Goal: Transaction & Acquisition: Purchase product/service

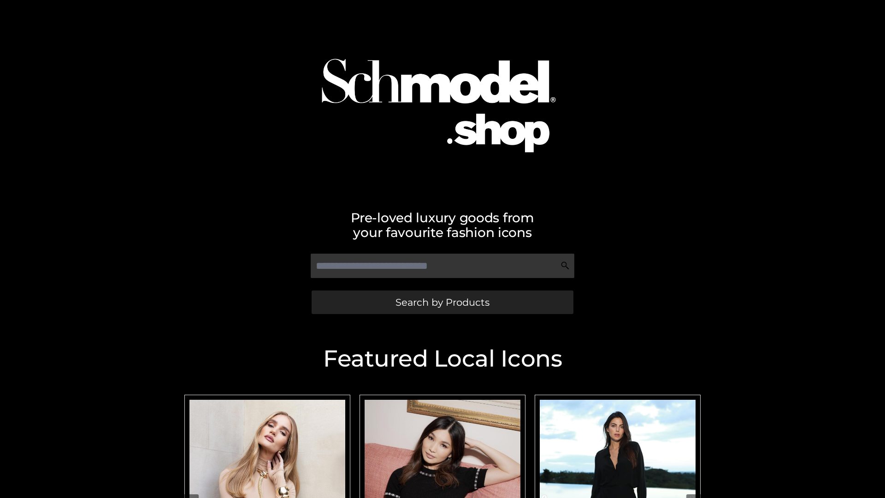
click at [442, 302] on span "Search by Products" at bounding box center [443, 302] width 94 height 10
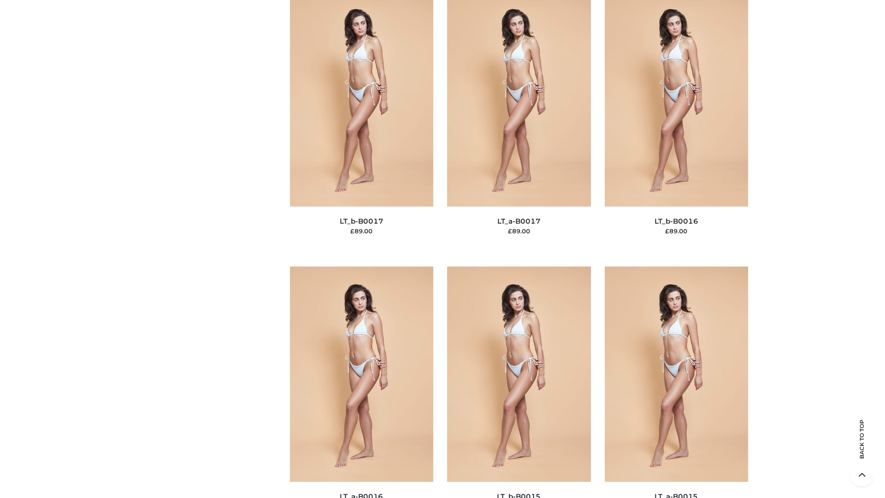
scroll to position [3030, 0]
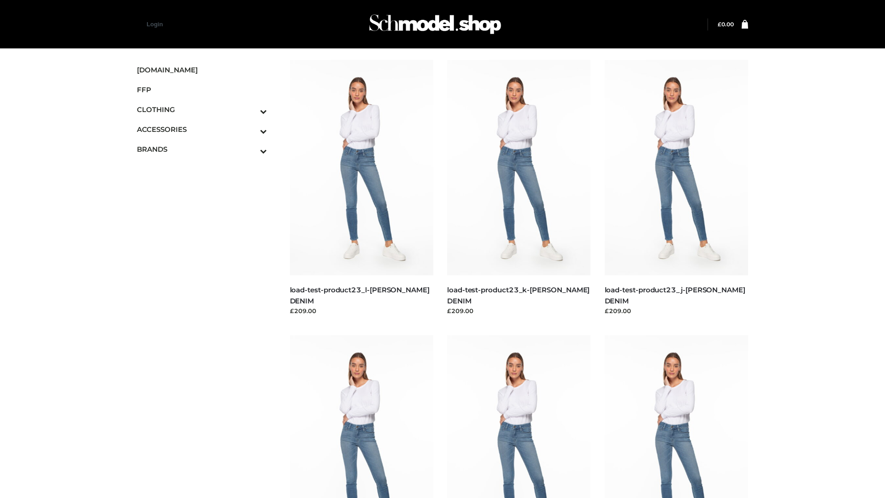
scroll to position [809, 0]
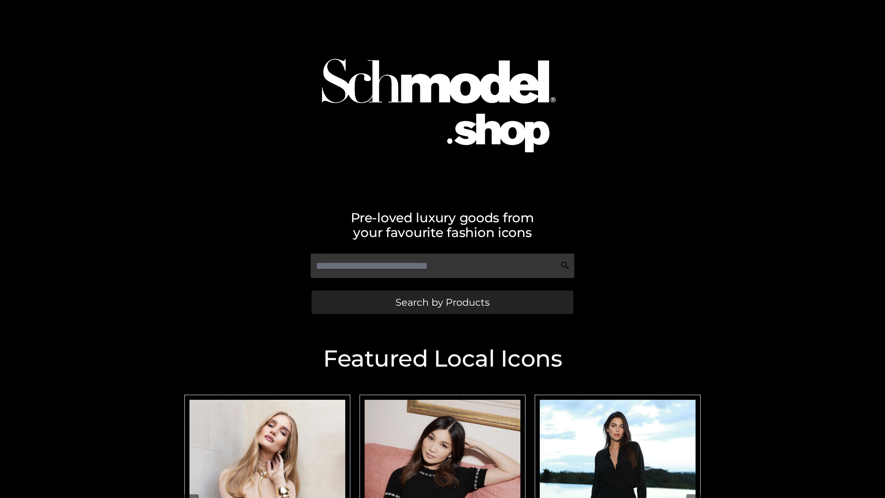
click at [442, 302] on span "Search by Products" at bounding box center [443, 302] width 94 height 10
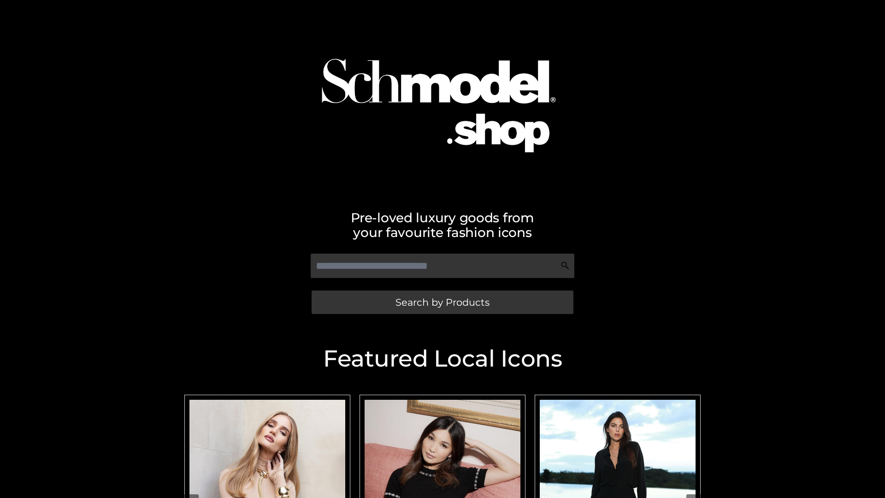
click at [442, 302] on span "Search by Products" at bounding box center [443, 302] width 94 height 10
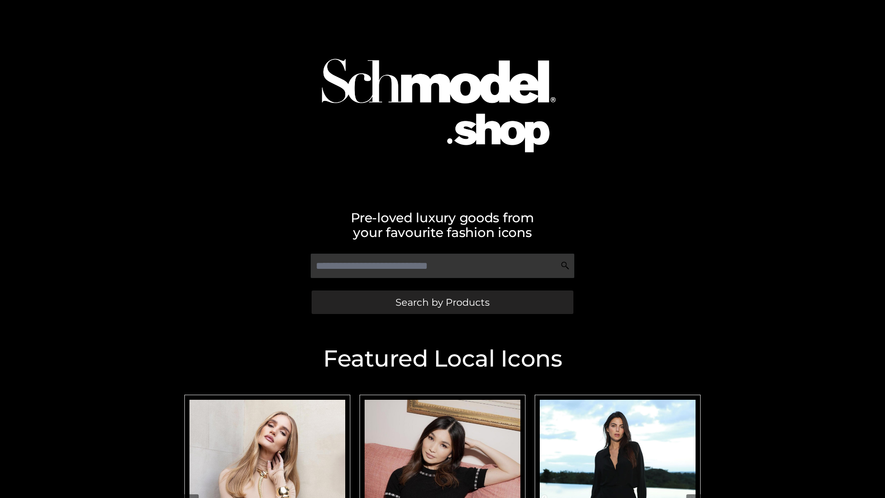
click at [442, 302] on span "Search by Products" at bounding box center [443, 302] width 94 height 10
